Goal: Task Accomplishment & Management: Use online tool/utility

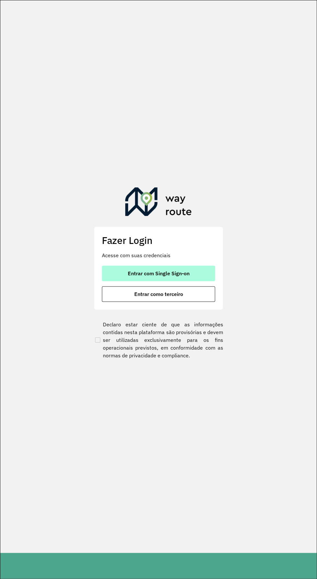
click at [204, 274] on button "Entrar com Single Sign-on" at bounding box center [158, 274] width 113 height 16
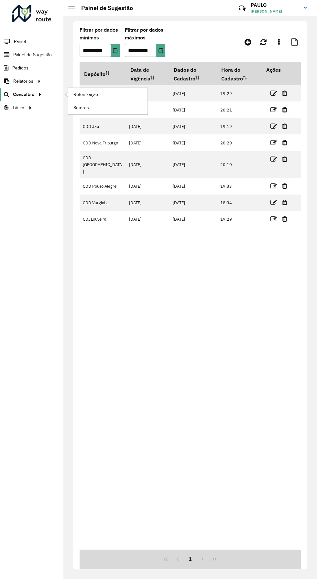
click at [37, 94] on icon at bounding box center [38, 94] width 5 height 10
click at [91, 94] on font "Roteirização" at bounding box center [86, 94] width 26 height 5
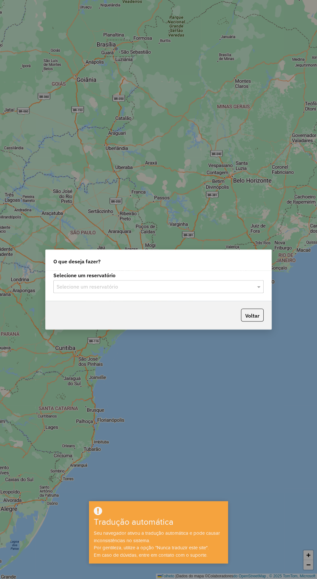
click at [190, 285] on input "text" at bounding box center [152, 287] width 191 height 8
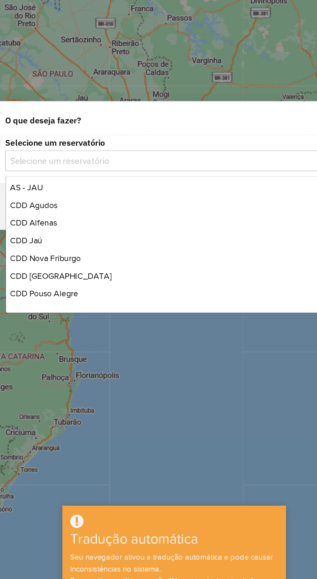
scroll to position [16, 0]
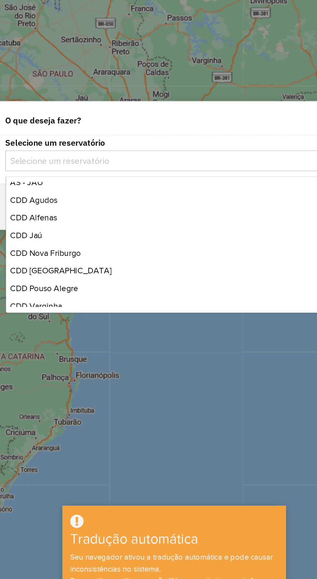
click at [74, 333] on font "CDD Jaú" at bounding box center [67, 332] width 20 height 5
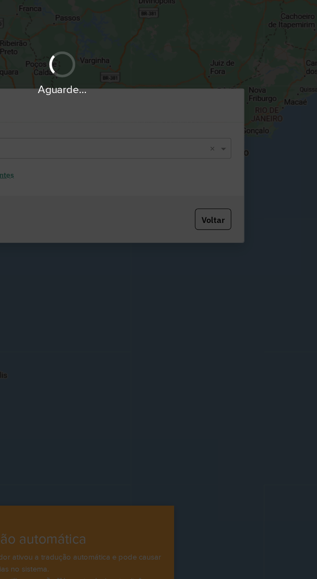
scroll to position [0, 0]
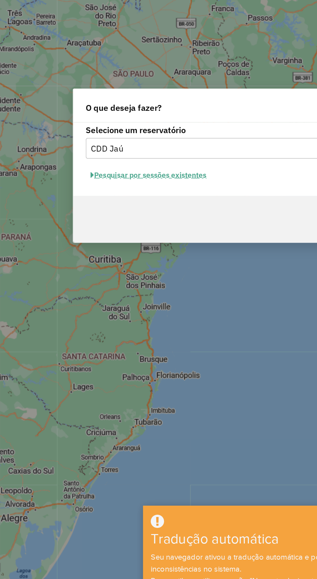
click at [116, 297] on font "Pesquisar por sessões existentes" at bounding box center [94, 296] width 70 height 6
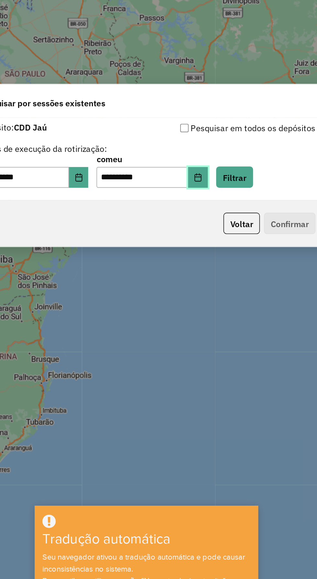
click at [192, 297] on icon "Escolha a data" at bounding box center [190, 297] width 4 height 5
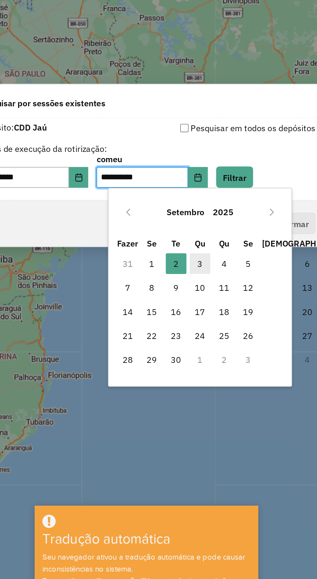
click at [192, 350] on font "3" at bounding box center [191, 351] width 3 height 6
type input "**********"
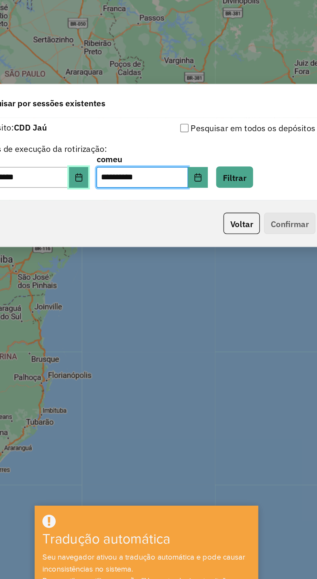
click at [123, 297] on button "Escolha a data" at bounding box center [116, 297] width 12 height 13
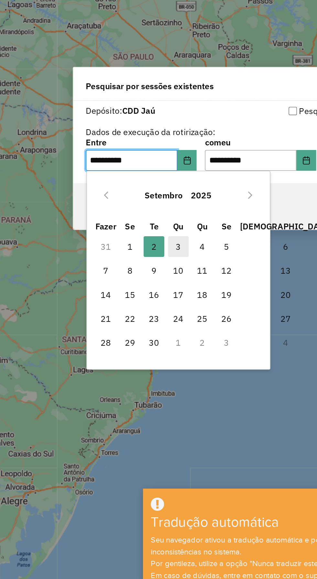
click at [111, 354] on font "3" at bounding box center [110, 351] width 3 height 8
type input "**********"
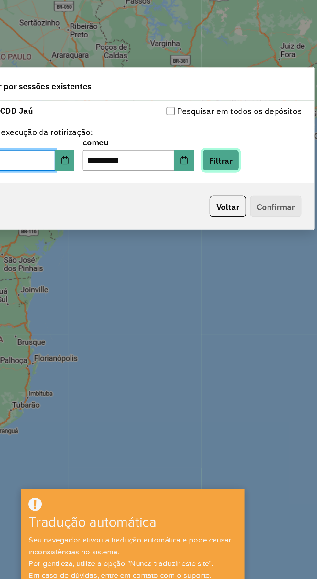
click at [220, 298] on font "Filtrar" at bounding box center [213, 297] width 15 height 6
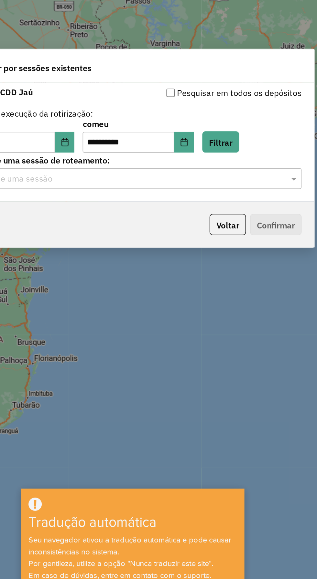
click at [172, 310] on input "text" at bounding box center [152, 309] width 191 height 8
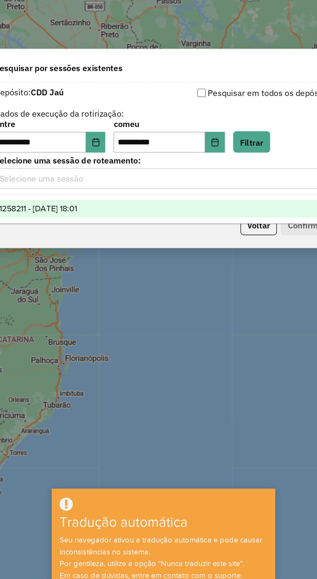
click at [142, 328] on div "1258211 - 03/09/2025 18:01" at bounding box center [158, 327] width 209 height 11
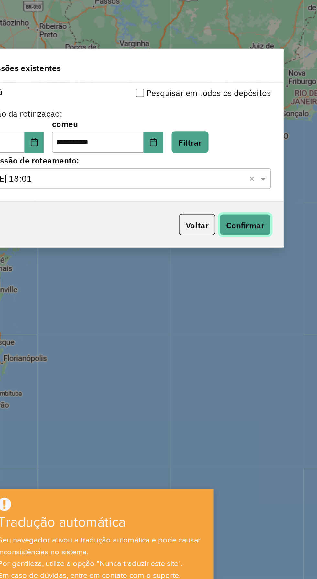
click at [254, 339] on font "Confirmar" at bounding box center [248, 337] width 24 height 6
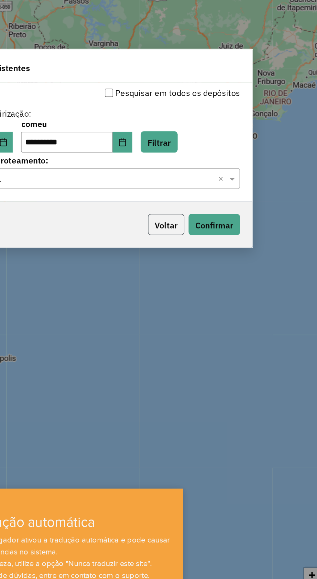
click at [218, 340] on font "Voltar" at bounding box center [217, 337] width 14 height 6
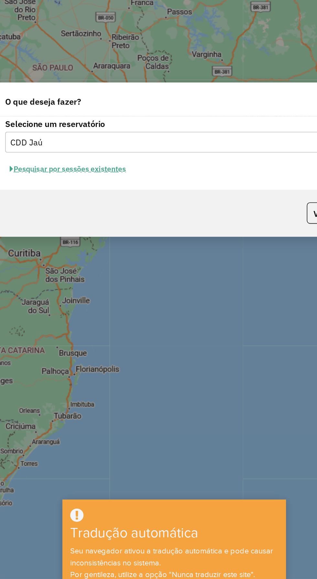
click at [179, 280] on input "text" at bounding box center [152, 279] width 191 height 8
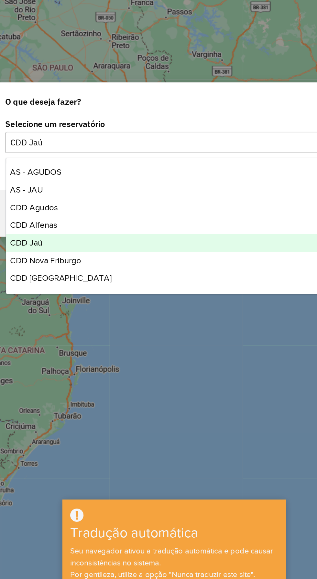
click at [82, 322] on div "CDD Agudos" at bounding box center [158, 319] width 209 height 11
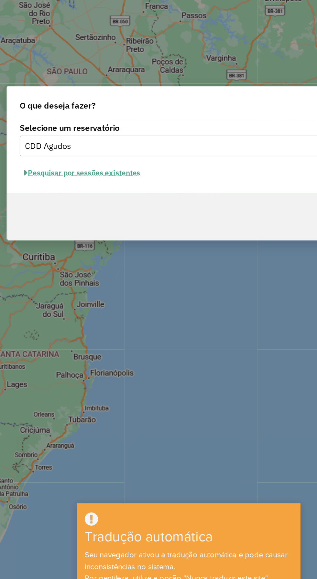
click at [112, 299] on font "Pesquisar por sessões existentes" at bounding box center [94, 296] width 70 height 6
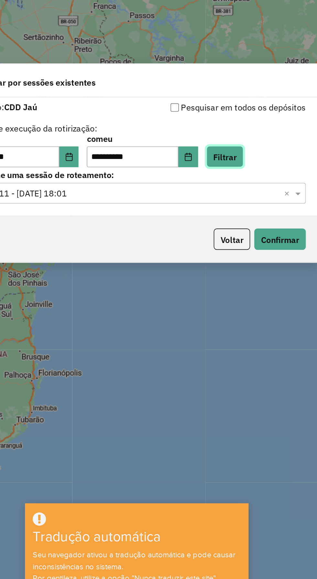
click at [220, 289] on font "Filtrar" at bounding box center [213, 286] width 15 height 6
click at [168, 309] on input "text" at bounding box center [152, 309] width 191 height 8
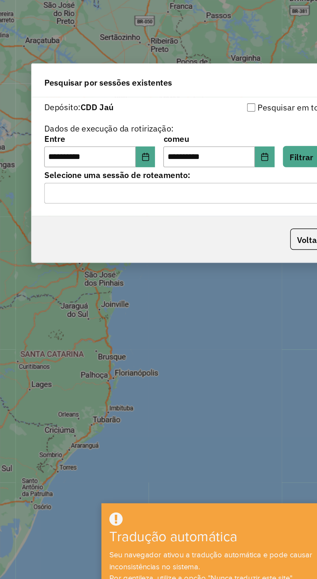
click at [143, 311] on input "text" at bounding box center [152, 309] width 191 height 8
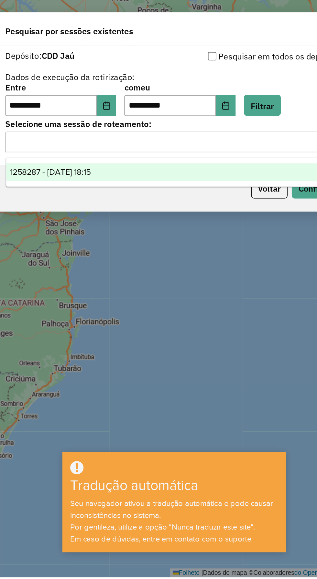
click at [135, 330] on div "1258287 - 03/09/2025 18:15" at bounding box center [158, 327] width 209 height 11
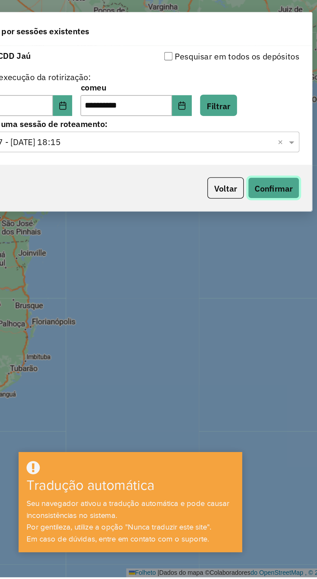
click at [255, 337] on font "Confirmar" at bounding box center [248, 337] width 24 height 6
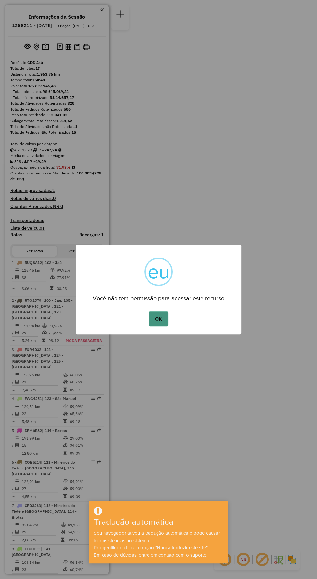
click at [156, 319] on font "OK" at bounding box center [158, 318] width 7 height 5
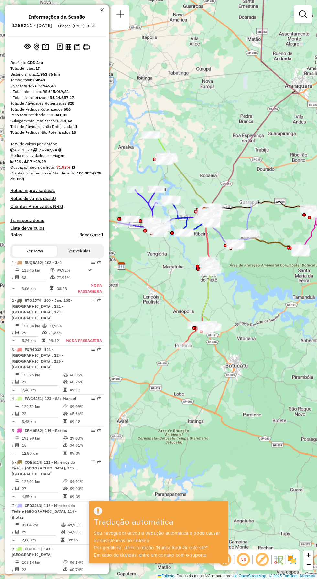
click at [248, 566] on em at bounding box center [243, 560] width 16 height 16
click at [246, 564] on em at bounding box center [243, 560] width 16 height 16
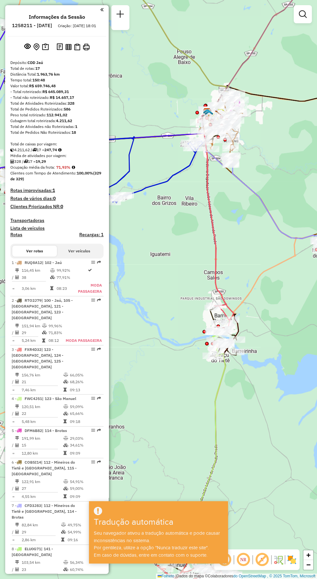
click at [221, 239] on div "Janela de atendimento Grau de atendimento Capacidade Transportadoras Veículos C…" at bounding box center [158, 289] width 317 height 579
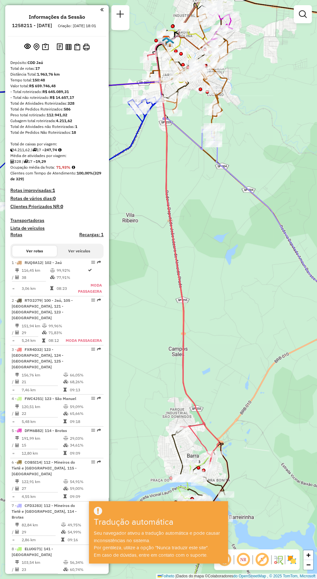
select select "**********"
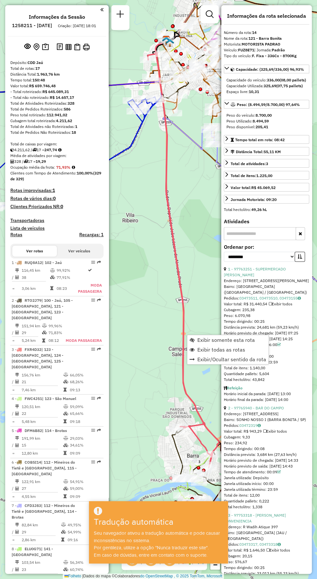
scroll to position [413, 0]
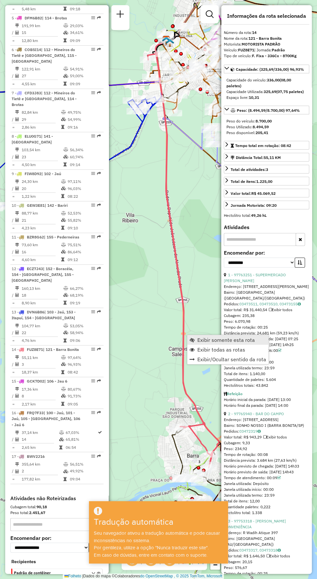
click at [240, 338] on font "Exibir somente esta rota" at bounding box center [226, 340] width 58 height 6
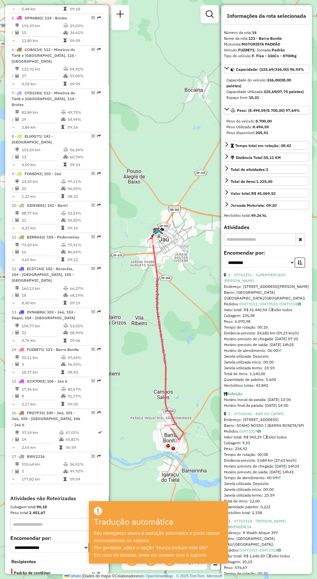
click at [191, 330] on div "Janela de atendimento Grau de atendimento Capacidade Transportadoras Veículos C…" at bounding box center [158, 289] width 317 height 579
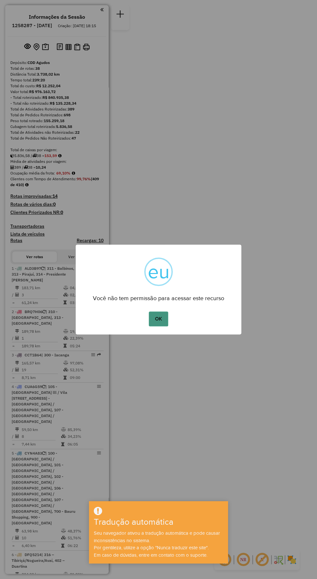
click at [159, 325] on button "OK" at bounding box center [158, 319] width 19 height 15
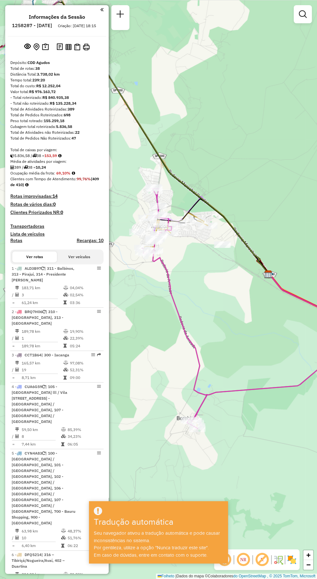
select select "**********"
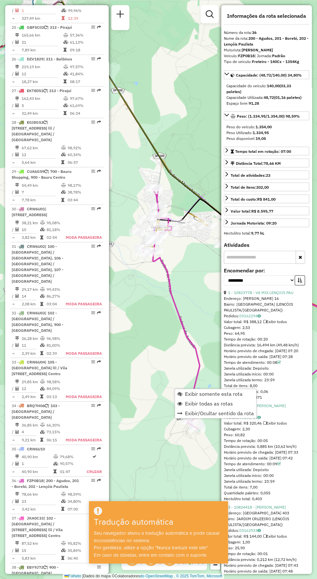
scroll to position [1450, 0]
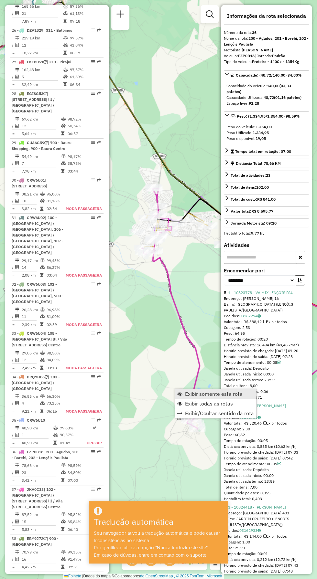
click at [217, 394] on font "Exibir somente esta rota" at bounding box center [214, 394] width 58 height 6
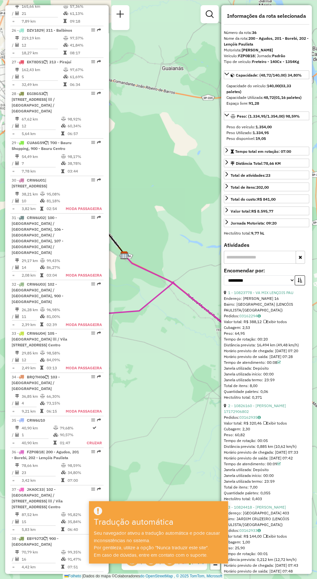
click at [204, 448] on div "Janela de atendimento Grau de atendimento Capacidade Transportadoras Veículos C…" at bounding box center [158, 289] width 317 height 579
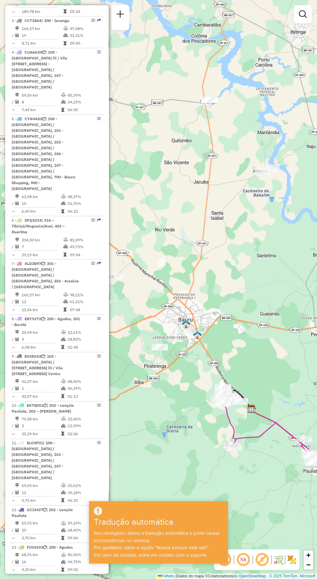
scroll to position [0, 0]
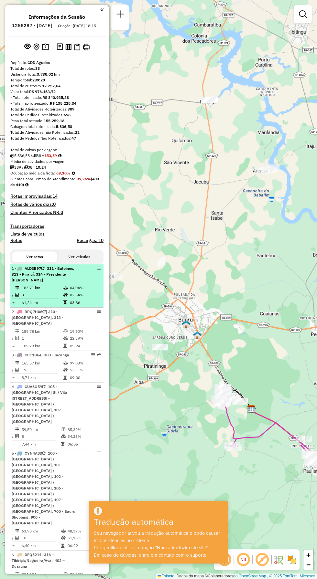
click at [59, 291] on td "183,71 km" at bounding box center [42, 288] width 42 height 7
select select "**********"
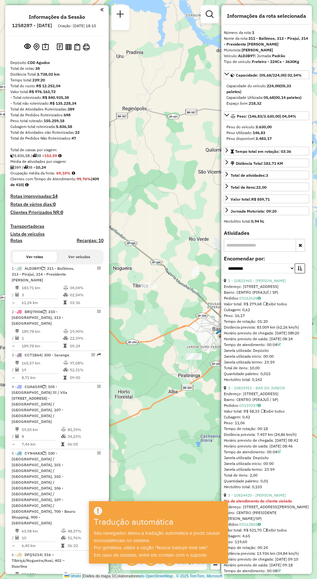
click at [178, 423] on div "Janela de atendimento Grau de atendimento Capacidade Transportadoras Veículos C…" at bounding box center [158, 289] width 317 height 579
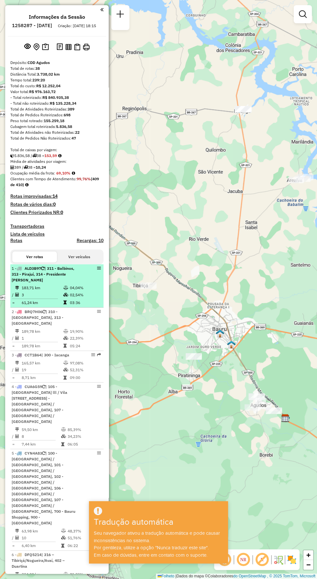
click at [67, 292] on td at bounding box center [66, 294] width 6 height 7
select select "**********"
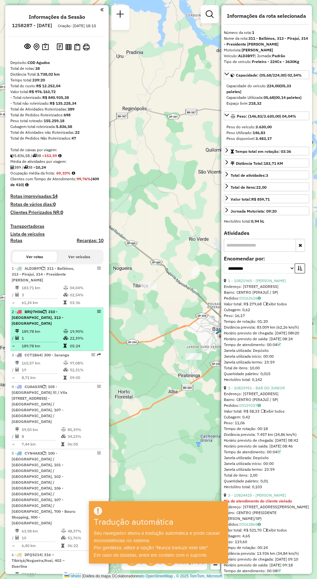
click at [60, 320] on div "2 - BRQ7H06 | 310 - [GEOGRAPHIC_DATA], 313 - [GEOGRAPHIC_DATA]" at bounding box center [46, 317] width 69 height 17
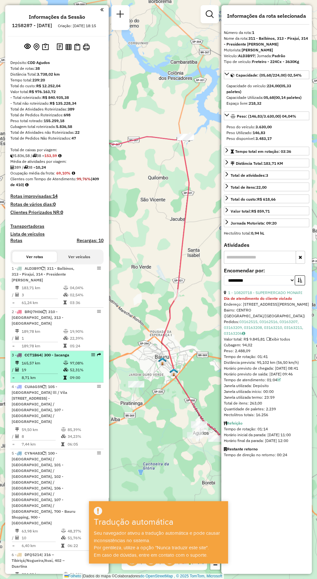
click at [55, 366] on td "19" at bounding box center [42, 369] width 42 height 7
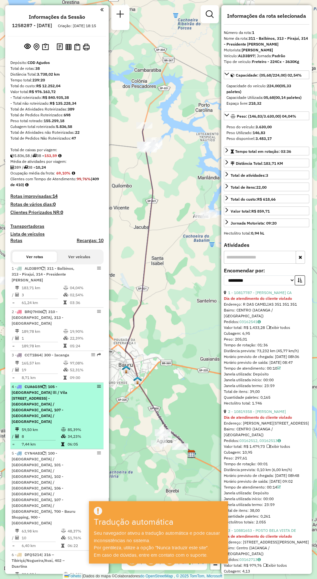
click at [63, 393] on font "| 105 - [GEOGRAPHIC_DATA] lll / Vila [STREET_ADDRESS] - [GEOGRAPHIC_DATA] / [GE…" at bounding box center [40, 404] width 56 height 40
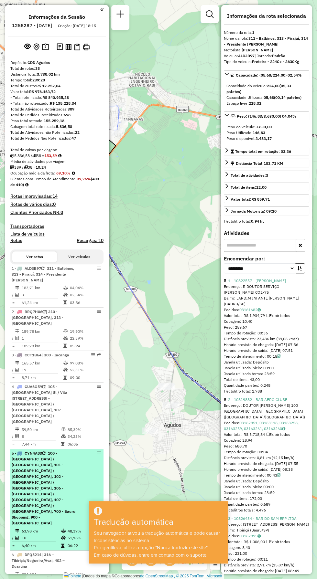
click at [57, 451] on div "5 - CYN4A83 | 100 - [GEOGRAPHIC_DATA] / [GEOGRAPHIC_DATA], 101 - [GEOGRAPHIC_DA…" at bounding box center [46, 489] width 69 height 76
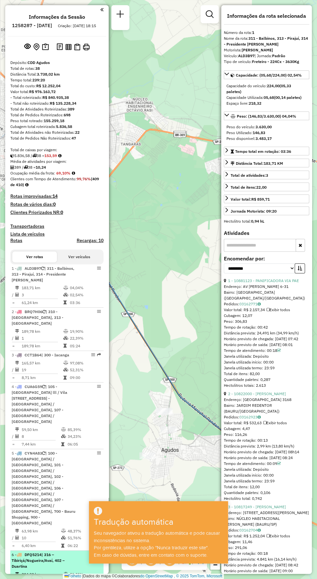
click at [54, 552] on div "6 - DFQ5214 | 316 – Tibiriçá/Nogueira/Avaí, 402 – Duartina" at bounding box center [46, 560] width 69 height 17
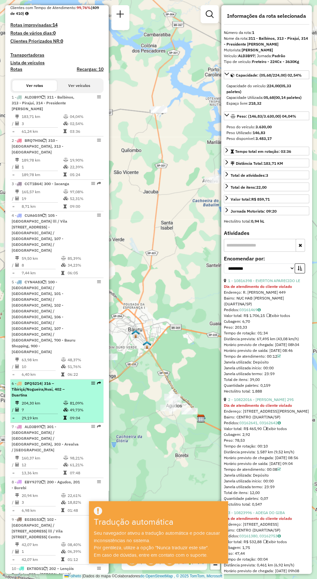
scroll to position [175, 0]
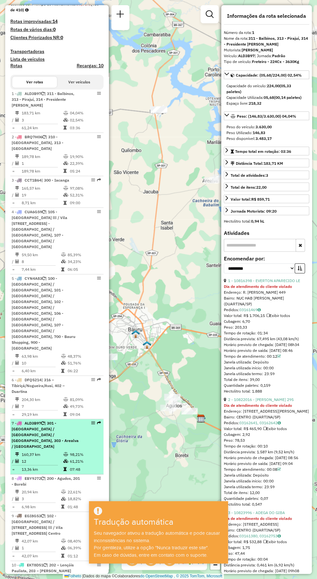
click at [59, 421] on div "7 - ALD3B97 | 301 - [GEOGRAPHIC_DATA] / [GEOGRAPHIC_DATA] / [GEOGRAPHIC_DATA], …" at bounding box center [46, 435] width 69 height 29
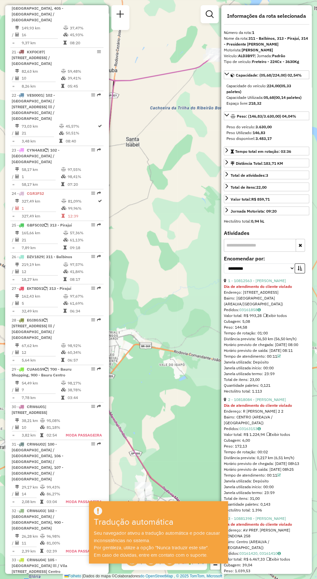
scroll to position [1225, 0]
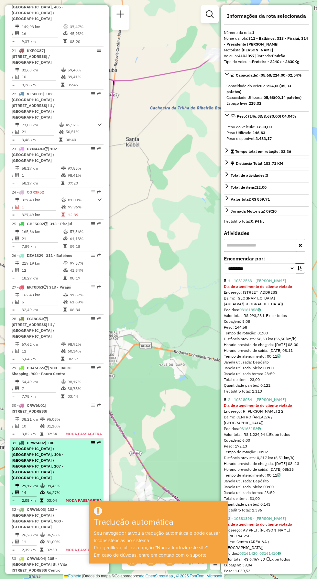
click at [55, 440] on div "31 - CRW6U02 | 100 - [GEOGRAPHIC_DATA] / [GEOGRAPHIC_DATA], 106 - [GEOGRAPHIC_D…" at bounding box center [46, 460] width 69 height 41
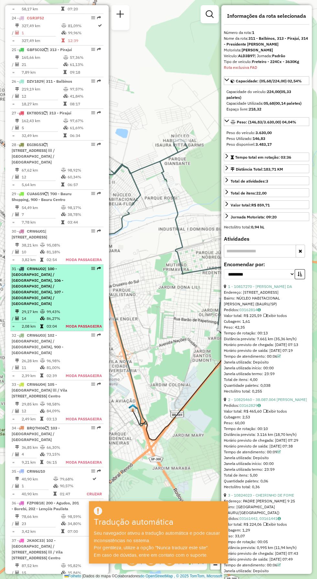
scroll to position [1381, 0]
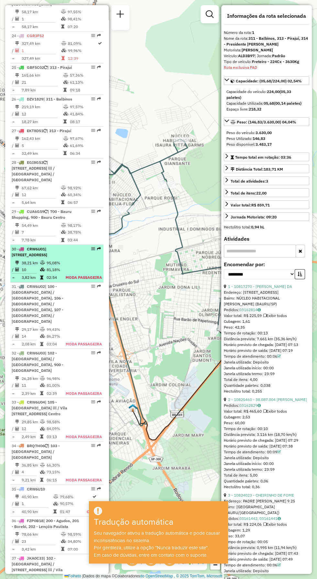
click at [58, 274] on td "02:54" at bounding box center [54, 277] width 16 height 7
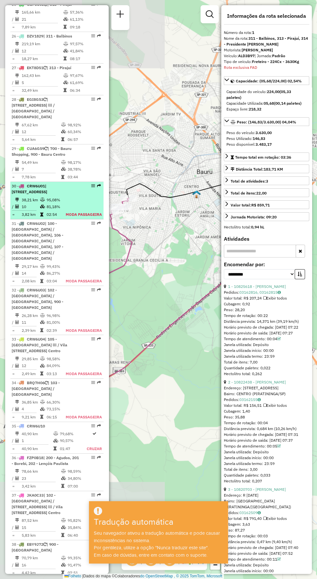
scroll to position [1459, 0]
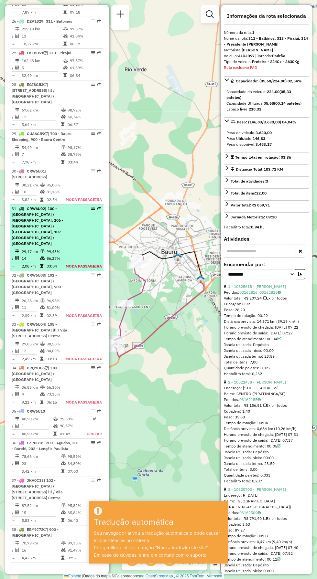
click at [57, 206] on font "| 100 - [GEOGRAPHIC_DATA] / [GEOGRAPHIC_DATA], 106 - [GEOGRAPHIC_DATA] / [GEOGR…" at bounding box center [38, 226] width 52 height 40
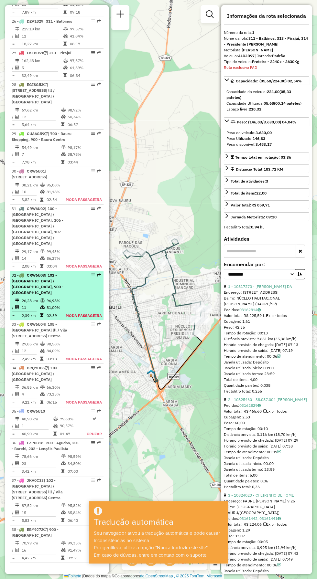
click at [52, 273] on font "| 102 - [GEOGRAPHIC_DATA] / [GEOGRAPHIC_DATA], 900 - [GEOGRAPHIC_DATA]" at bounding box center [38, 284] width 52 height 22
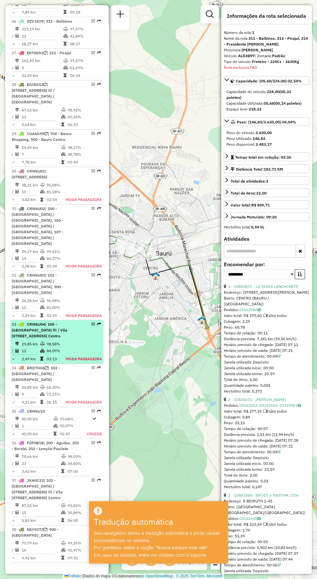
click at [57, 322] on font "| 105 - [GEOGRAPHIC_DATA] lll / Vila [STREET_ADDRESS] Centro" at bounding box center [40, 330] width 56 height 16
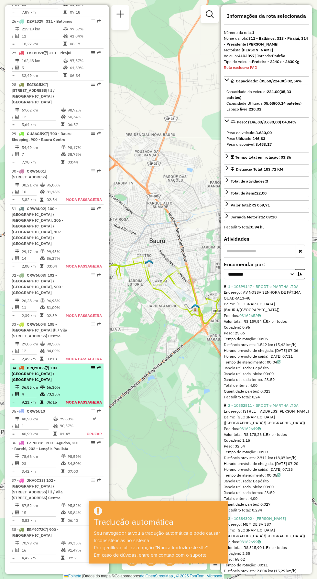
click at [57, 365] on div "34 - BRQ7H06 | 103 - [GEOGRAPHIC_DATA] / [GEOGRAPHIC_DATA]" at bounding box center [46, 373] width 69 height 17
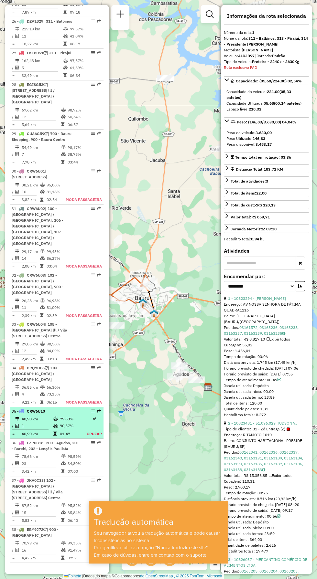
click at [45, 416] on td "40,90 km" at bounding box center [37, 419] width 32 height 7
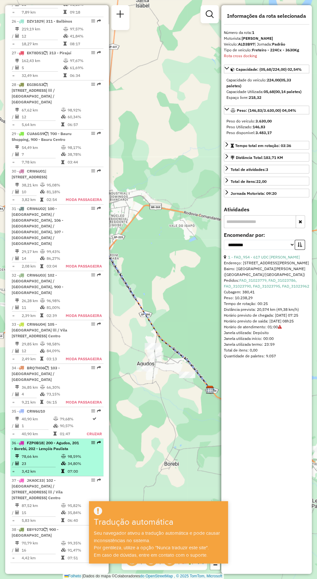
click at [59, 460] on td "23" at bounding box center [40, 463] width 39 height 7
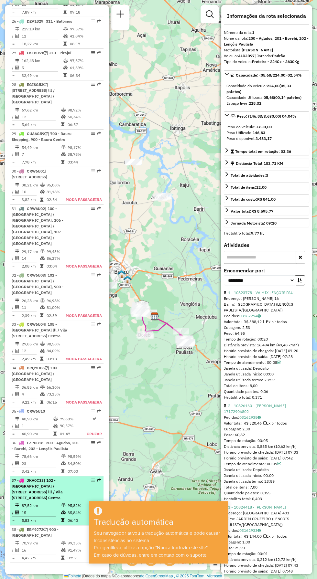
click at [57, 478] on font "| 102 - [GEOGRAPHIC_DATA] / [STREET_ADDRESS] lll / Vila [STREET_ADDRESS] Centro" at bounding box center [37, 489] width 51 height 22
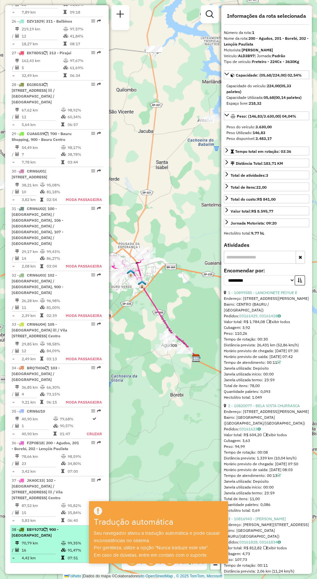
click at [50, 554] on td at bounding box center [36, 554] width 49 height 1
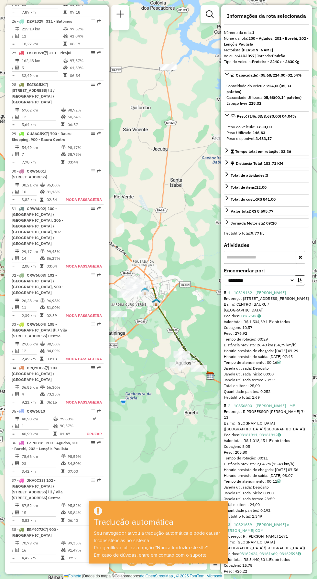
click at [55, 579] on div "Cubagem total: 661,09" at bounding box center [56, 586] width 93 height 6
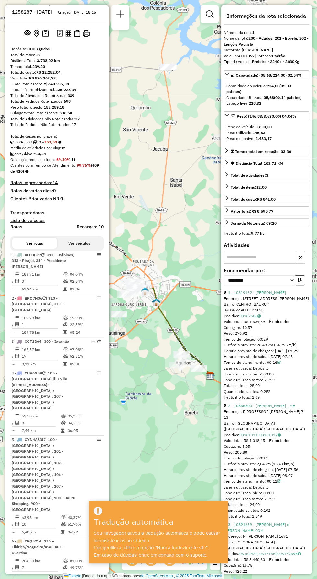
scroll to position [0, 0]
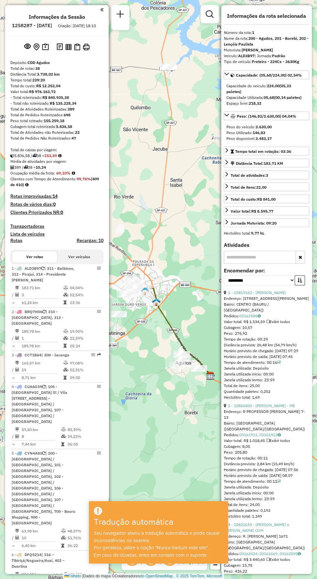
click at [181, 333] on div "Janela de atendimento Grau de atendimento Capacidade Transportadoras Veículos C…" at bounding box center [158, 289] width 317 height 579
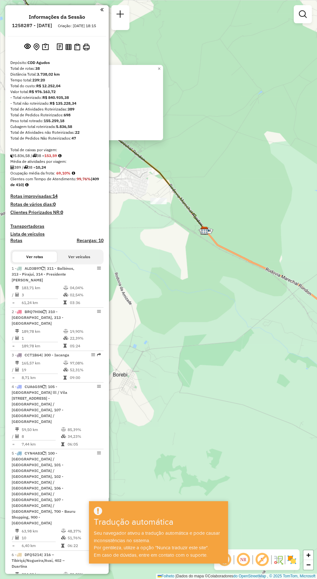
click at [182, 197] on icon at bounding box center [100, 86] width 210 height 289
select select "**********"
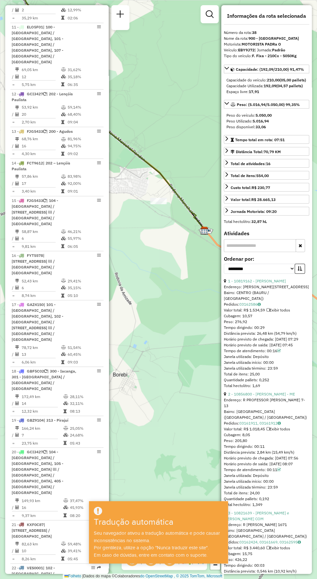
scroll to position [1459, 0]
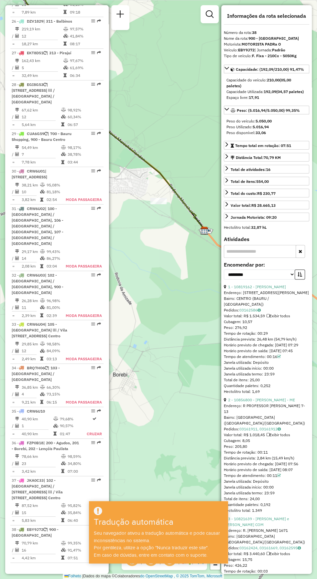
click at [183, 196] on icon at bounding box center [100, 86] width 210 height 289
click at [157, 174] on icon at bounding box center [100, 86] width 210 height 289
click at [205, 187] on font "Exibir todas as rotas" at bounding box center [189, 186] width 48 height 6
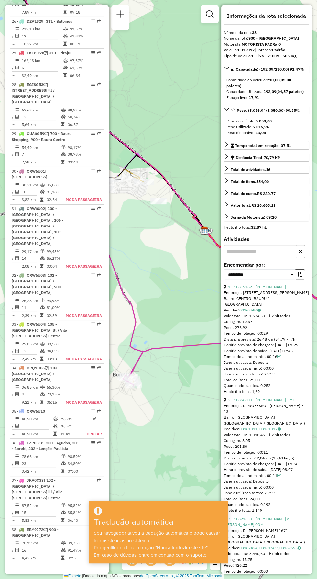
click at [183, 423] on div "Janela de atendimento Grau de atendimento Capacidade Transportadoras Veículos C…" at bounding box center [158, 289] width 317 height 579
